Goal: Information Seeking & Learning: Learn about a topic

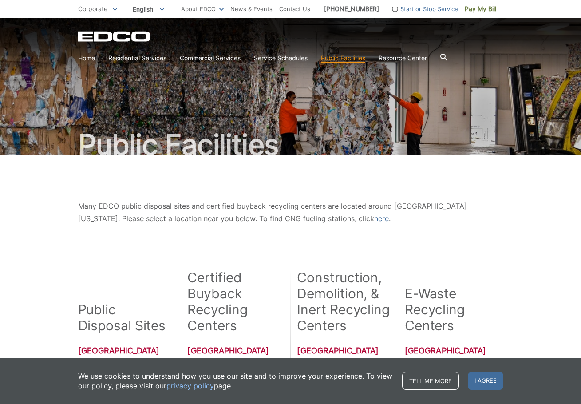
click at [447, 58] on icon at bounding box center [443, 57] width 7 height 7
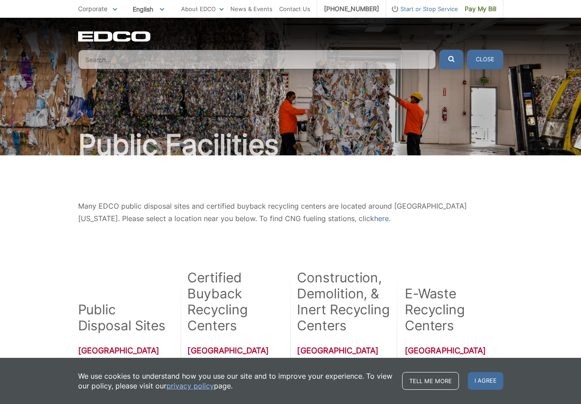
click at [324, 66] on input "Search" at bounding box center [256, 60] width 357 height 20
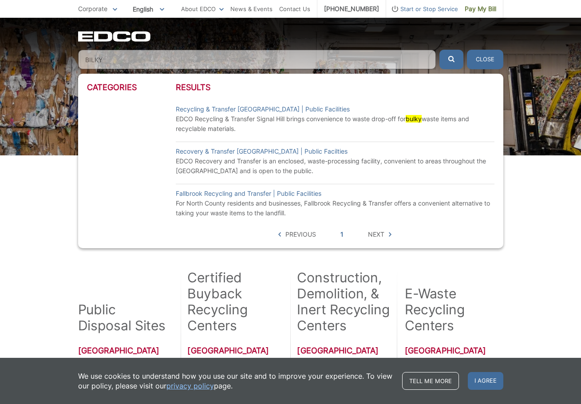
click at [439, 50] on button "submit" at bounding box center [451, 60] width 24 height 20
click at [481, 63] on button "Close" at bounding box center [485, 60] width 36 height 20
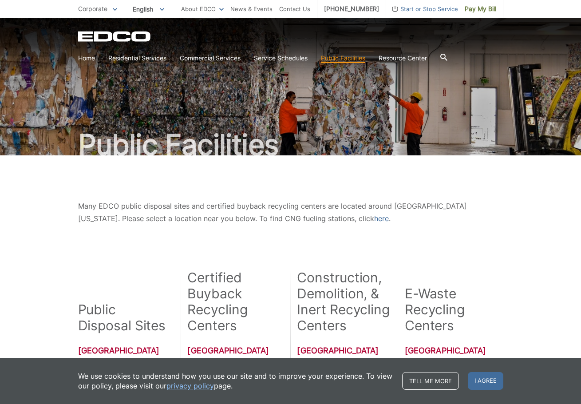
click at [443, 58] on section "Home Residential Services Curbside Pickup Trash Dumpster Service Temporary Dump…" at bounding box center [290, 58] width 425 height 17
click at [447, 57] on icon at bounding box center [443, 57] width 7 height 7
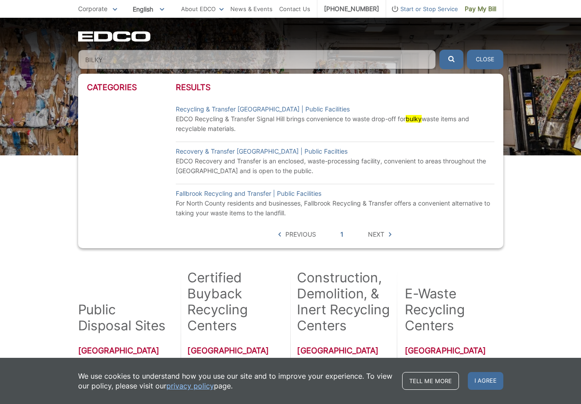
click at [268, 49] on div "EDCO Logo Home Residential Services Curbside Pickup Trash Dumpster Service Temp…" at bounding box center [290, 50] width 425 height 38
click at [263, 56] on input "BILKY" at bounding box center [256, 60] width 357 height 20
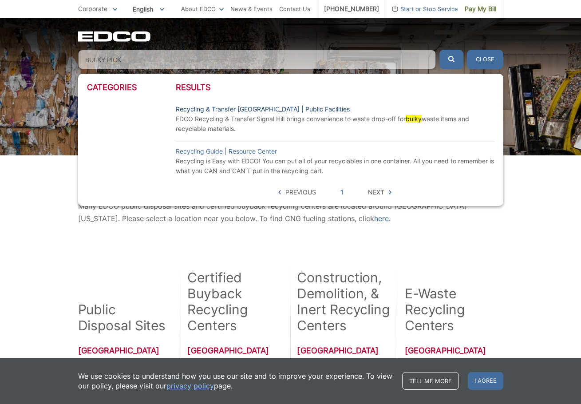
type input "BULKY PICK"
click at [262, 107] on link "Recycling & Transfer Signal Hill | Public Facilities" at bounding box center [263, 109] width 174 height 10
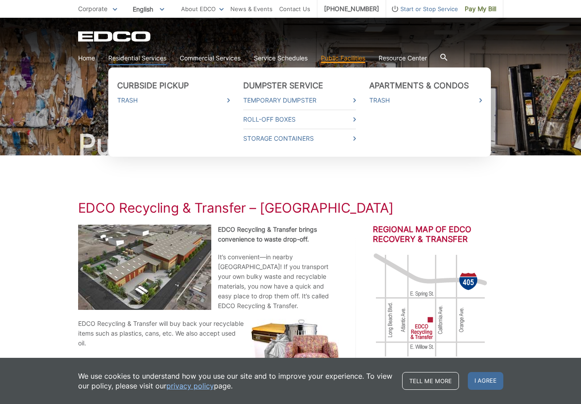
click at [157, 57] on link "Residential Services" at bounding box center [137, 58] width 58 height 10
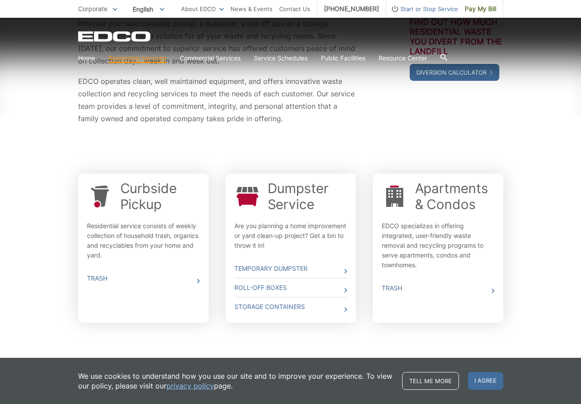
scroll to position [191, 0]
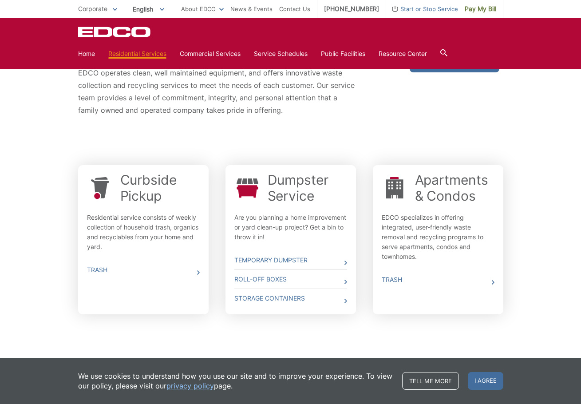
click at [162, 204] on div "Curbside Pickup Residential service consists of weekly collection of household …" at bounding box center [143, 212] width 113 height 80
click at [178, 273] on link "Trash" at bounding box center [143, 269] width 113 height 19
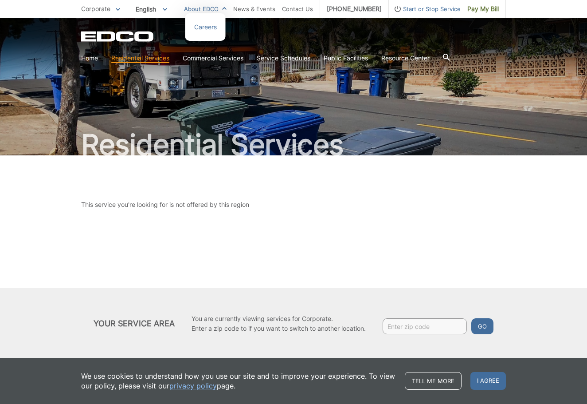
click at [197, 11] on link "About EDCO" at bounding box center [205, 9] width 43 height 10
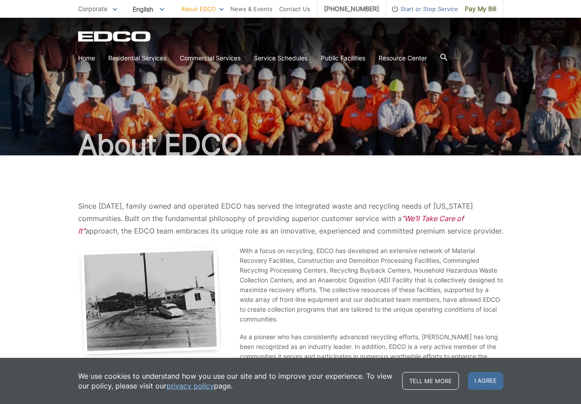
click at [94, 11] on span "Corporate" at bounding box center [92, 9] width 29 height 8
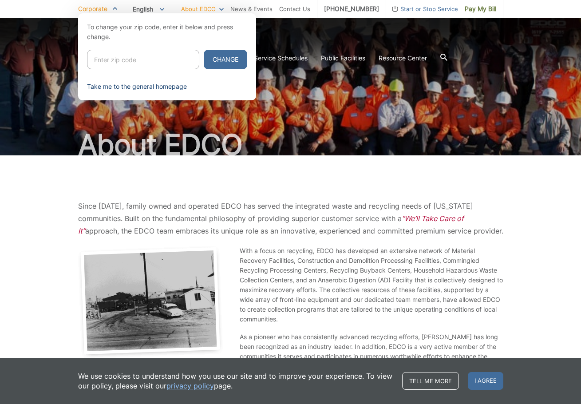
click at [122, 89] on link "Take me to the general homepage" at bounding box center [137, 87] width 100 height 10
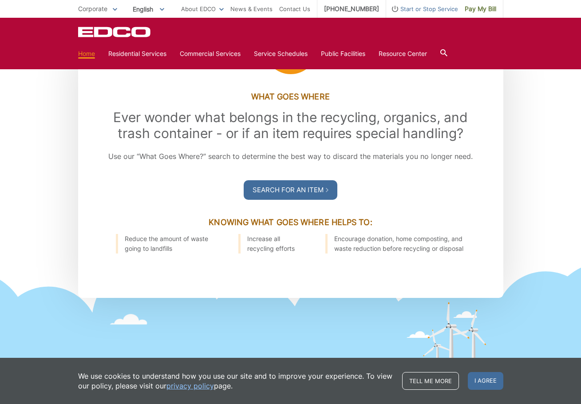
scroll to position [746, 0]
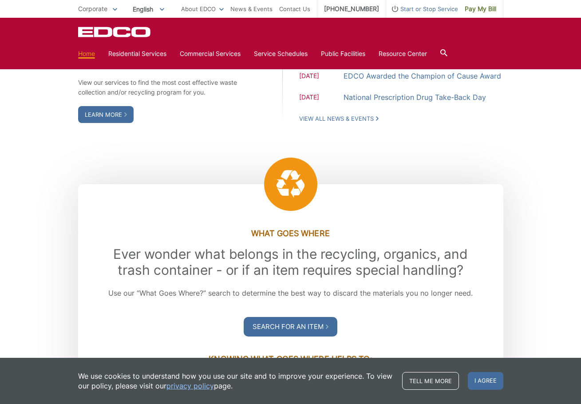
click at [442, 50] on section "Home Residential Services Curbside Pickup Trash Dumpster Service Temporary Dump…" at bounding box center [290, 53] width 425 height 17
click at [444, 51] on icon at bounding box center [443, 52] width 7 height 7
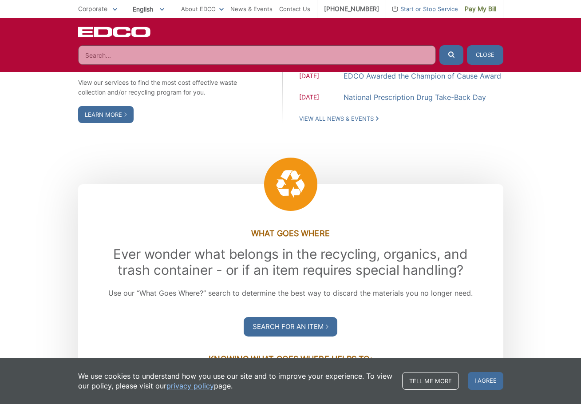
click at [305, 62] on input "Search" at bounding box center [256, 55] width 357 height 20
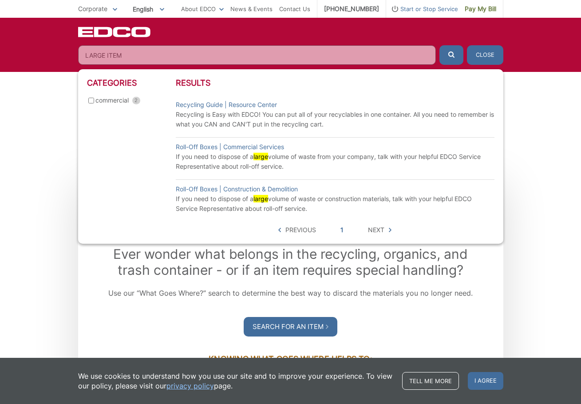
type input "LARGE ITEM"
click at [439, 45] on button "submit" at bounding box center [451, 55] width 24 height 20
click at [448, 60] on span "submit" at bounding box center [451, 56] width 6 height 10
click at [369, 52] on input "LARGE ITEM" at bounding box center [256, 55] width 357 height 20
click at [426, 55] on input "LARGE ITEM" at bounding box center [256, 55] width 357 height 20
